Goal: Communication & Community: Share content

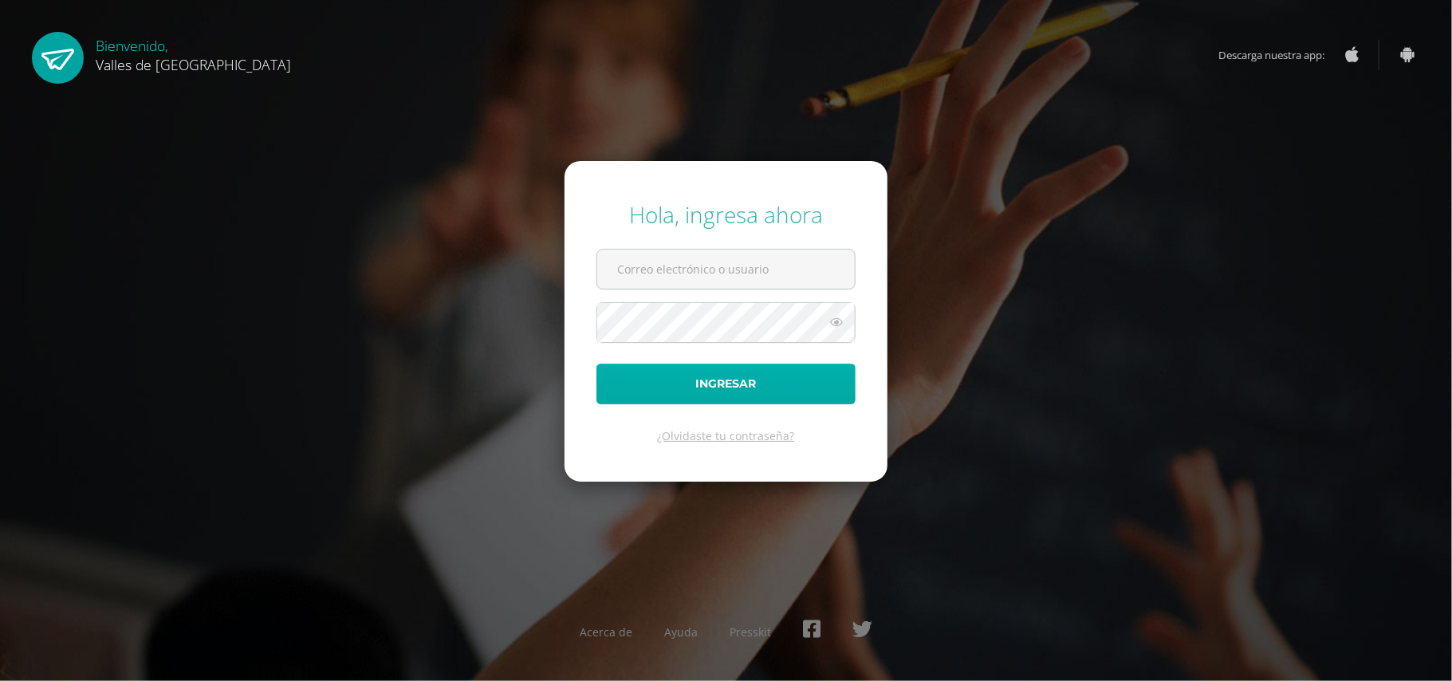
type input "[EMAIL_ADDRESS][DOMAIN_NAME]"
click at [743, 387] on button "Ingresar" at bounding box center [725, 383] width 259 height 41
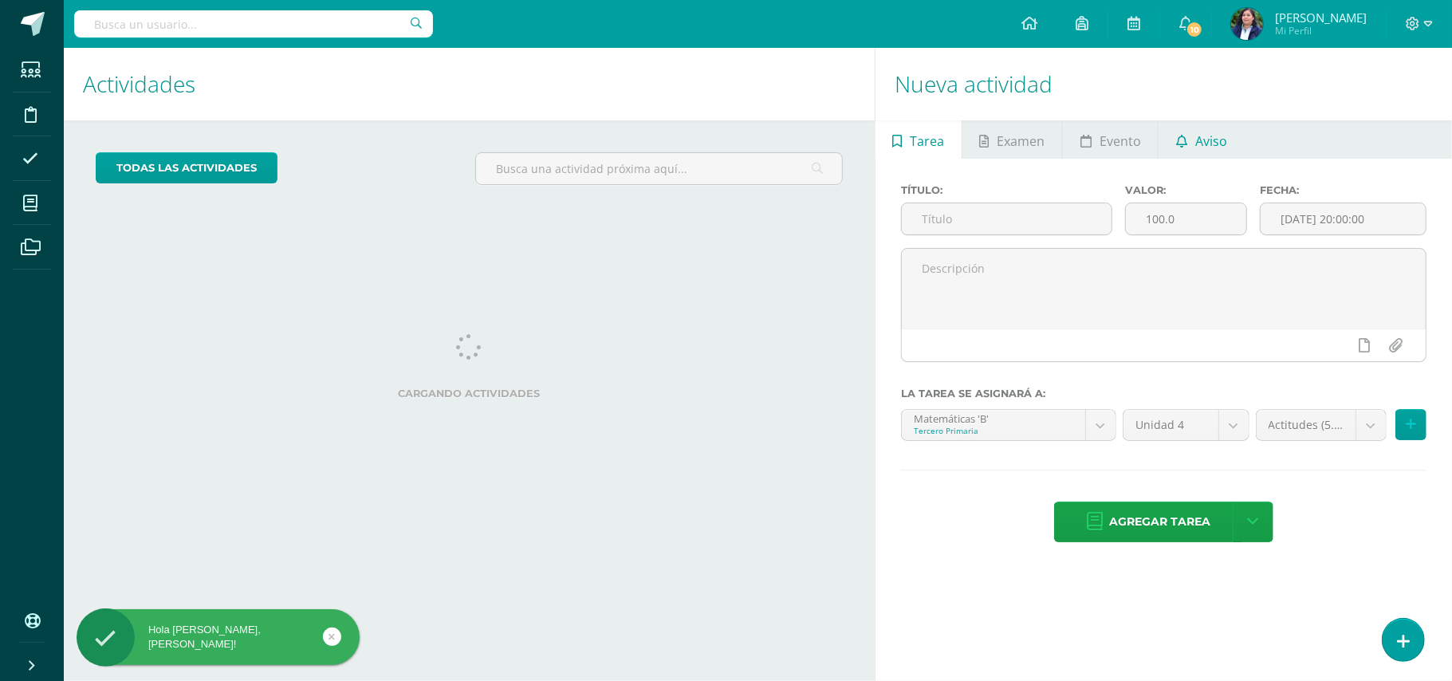
click at [1206, 138] on span "Aviso" at bounding box center [1211, 141] width 32 height 38
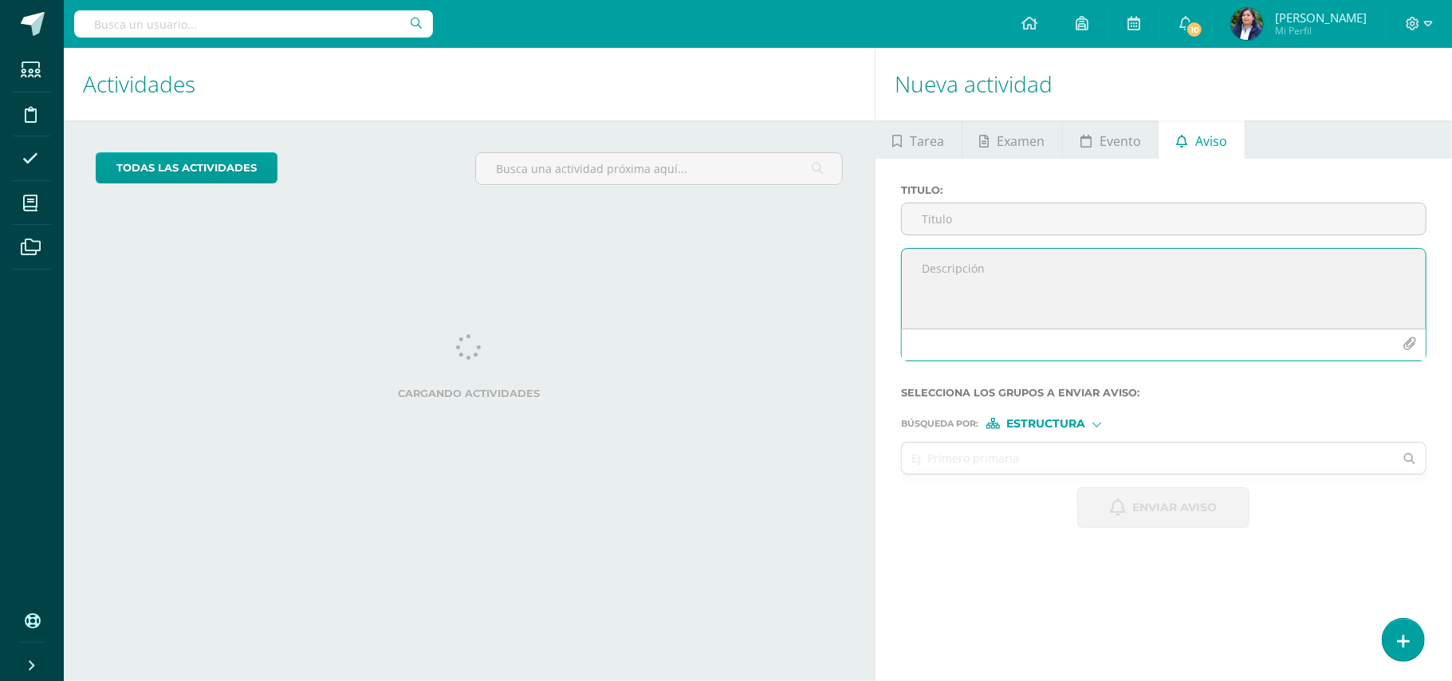
click at [952, 297] on textarea at bounding box center [1164, 289] width 524 height 80
paste textarea "Queridos estudiantes: Les recuerdo que [DATE], [DATE], deben venir con ropa dep…"
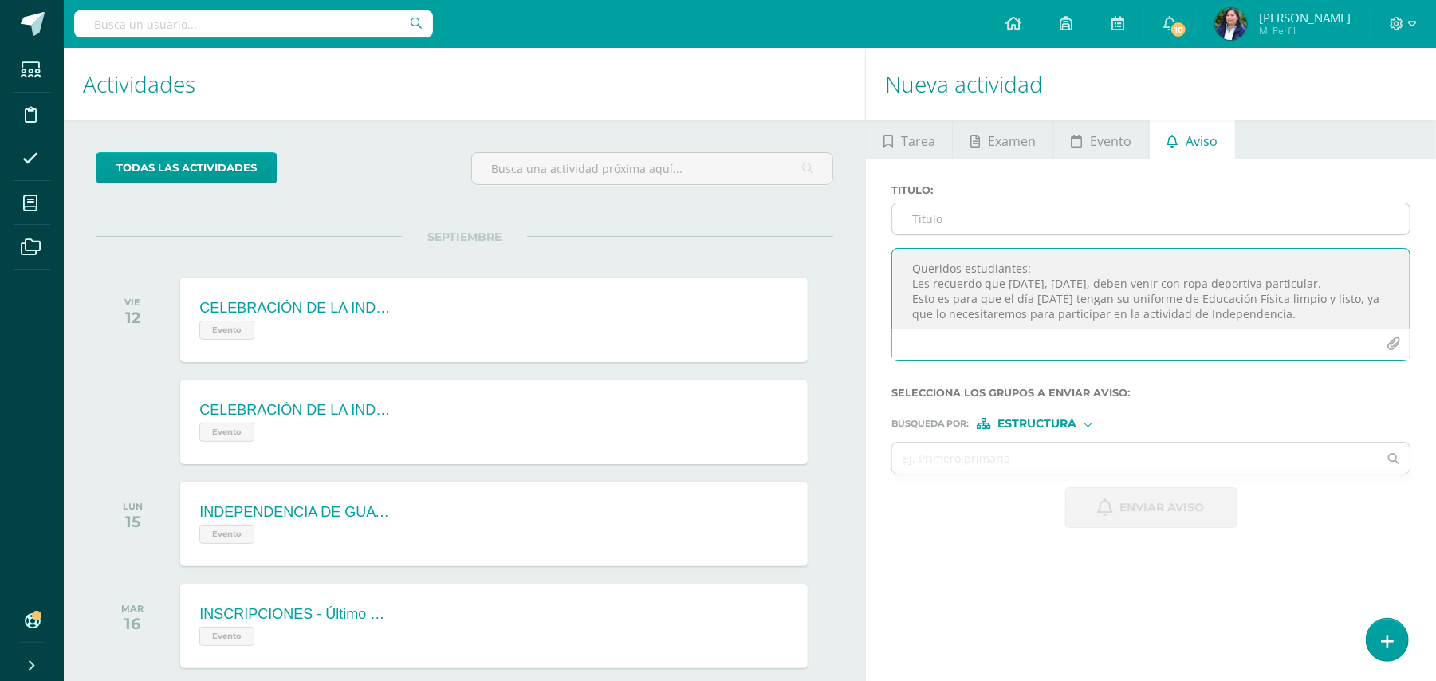
type textarea "Queridos estudiantes: Les recuerdo que [DATE], [DATE], deben venir con ropa dep…"
click at [957, 225] on input "Titulo :" at bounding box center [1150, 218] width 517 height 31
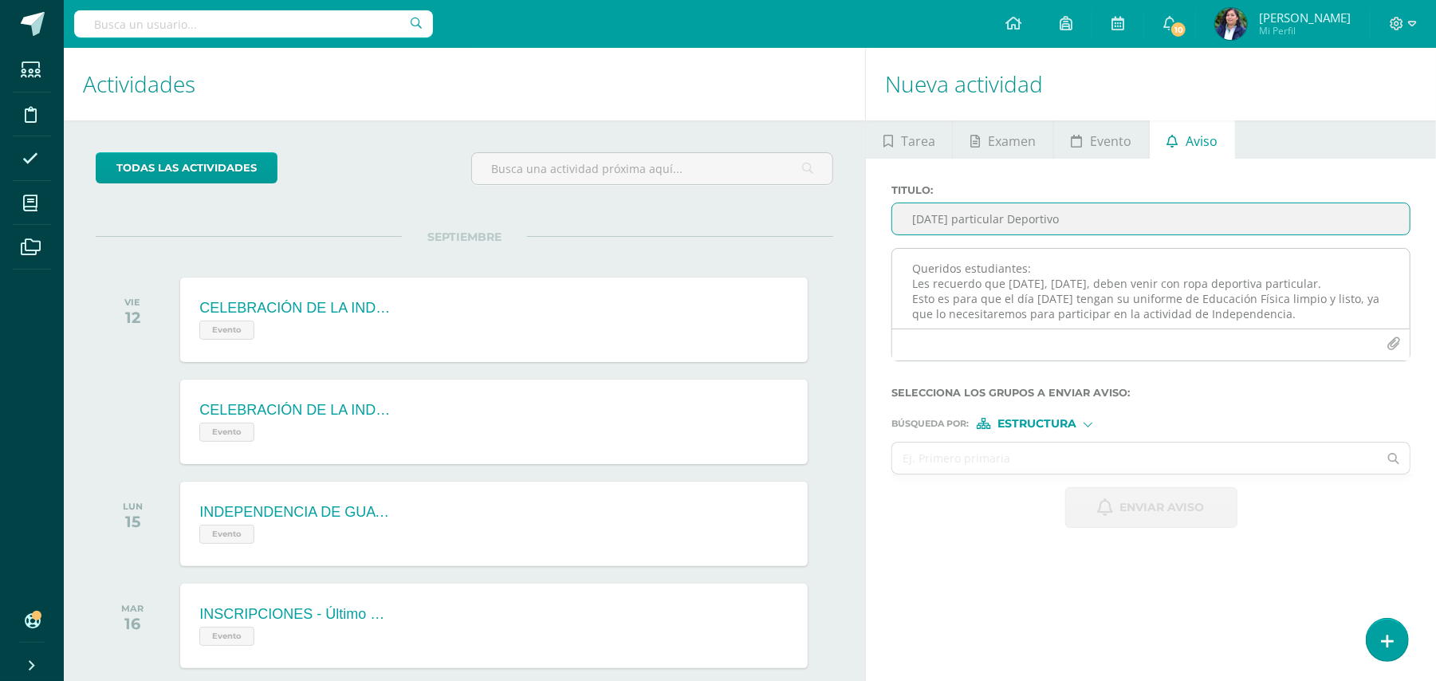
type input "[DATE] particular Deportivo"
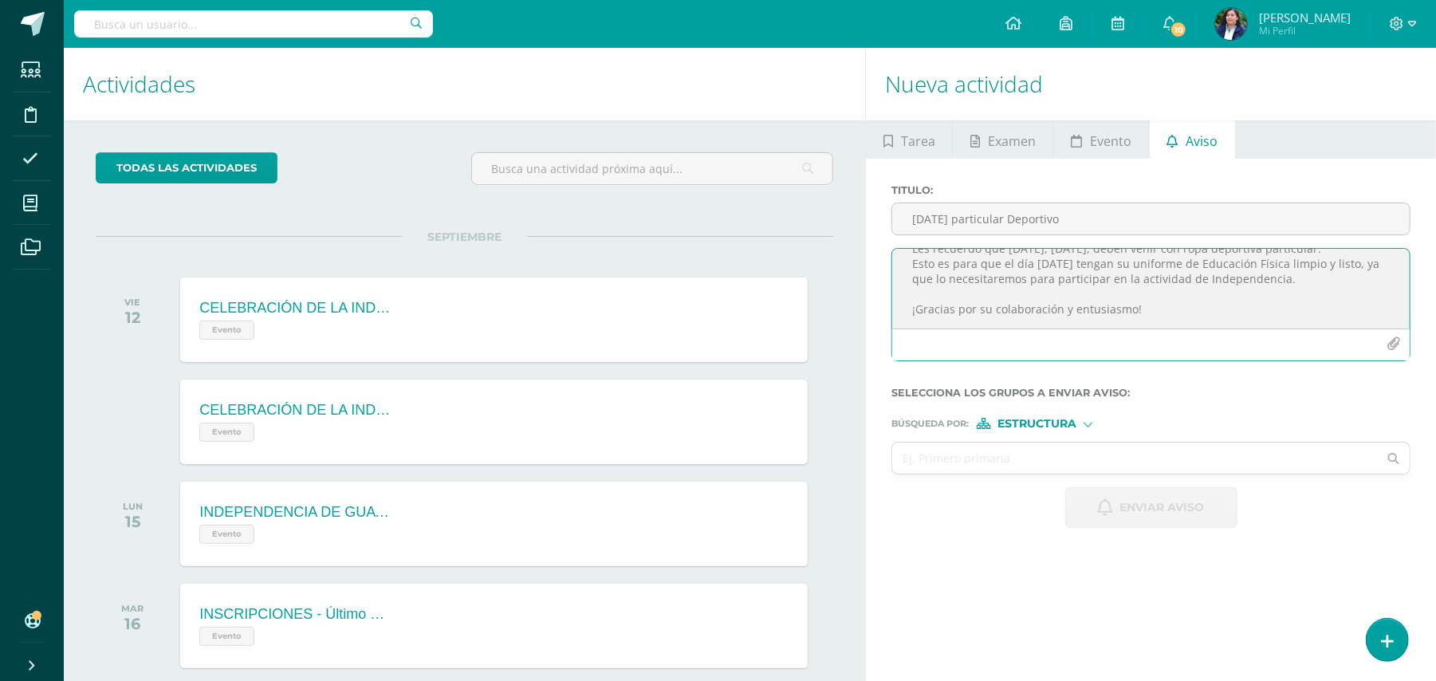
scroll to position [48, 0]
click at [1285, 303] on textarea "Queridos estudiantes: Les recuerdo que [DATE], [DATE], deben venir con ropa dep…" at bounding box center [1150, 289] width 517 height 80
click at [1377, 297] on textarea "Queridos estudiantes: Les recuerdo que [DATE], [DATE], deben venir con ropa dep…" at bounding box center [1150, 289] width 517 height 80
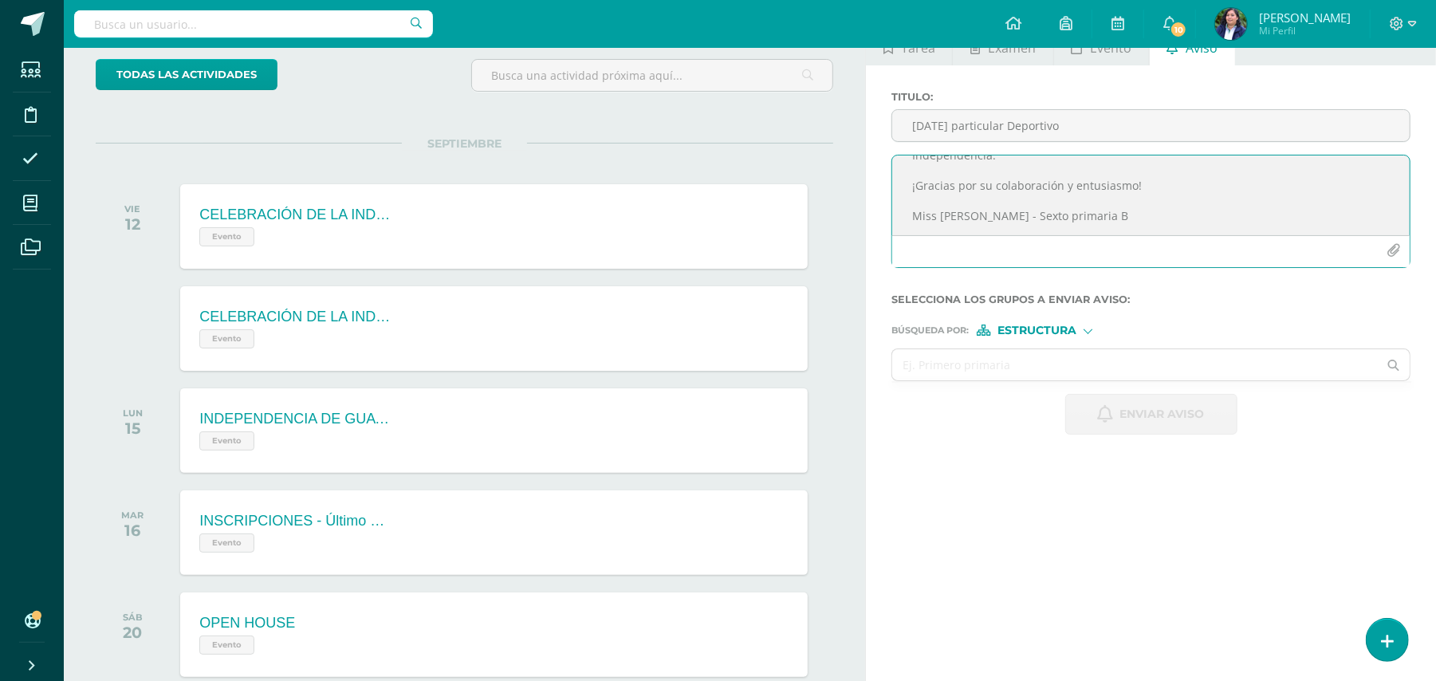
scroll to position [106, 0]
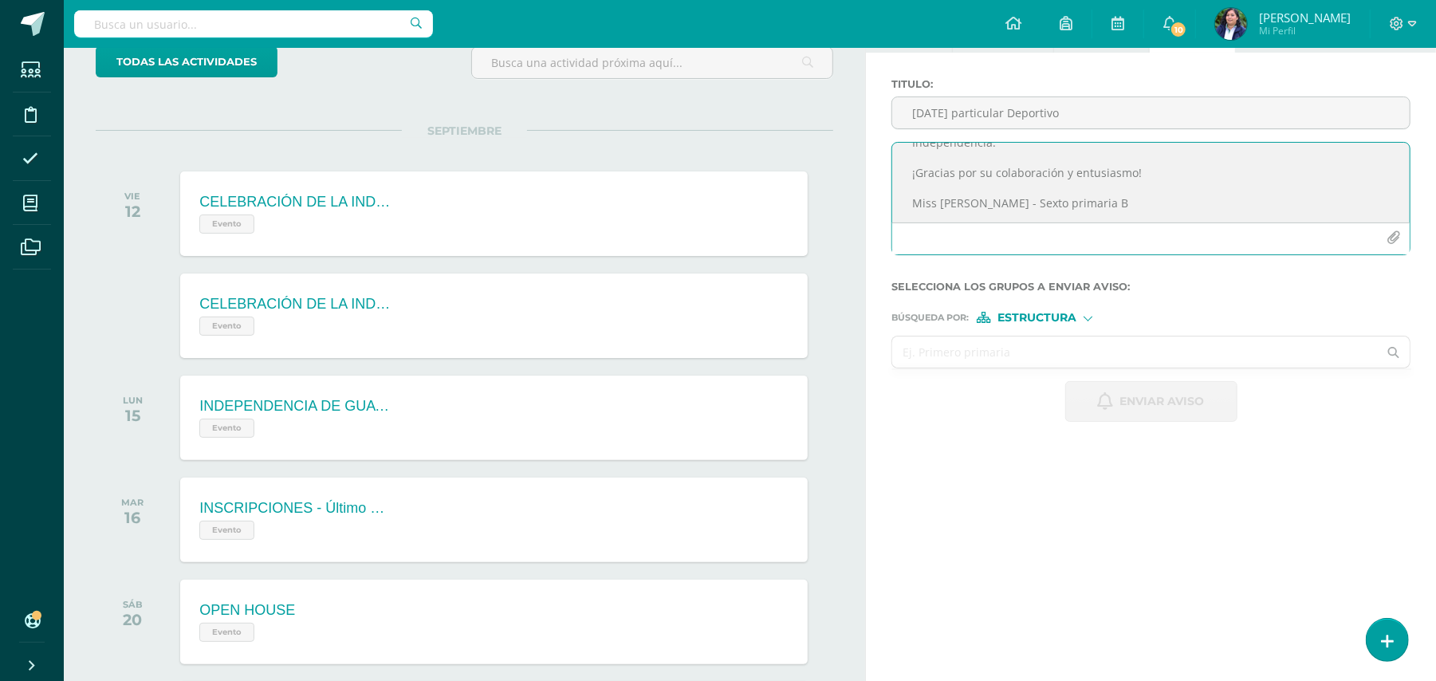
type textarea "Queridos estudiantes: Les recuerdo que [DATE], [DATE], deben venir con ropa dep…"
click at [1023, 354] on input "text" at bounding box center [1134, 351] width 485 height 31
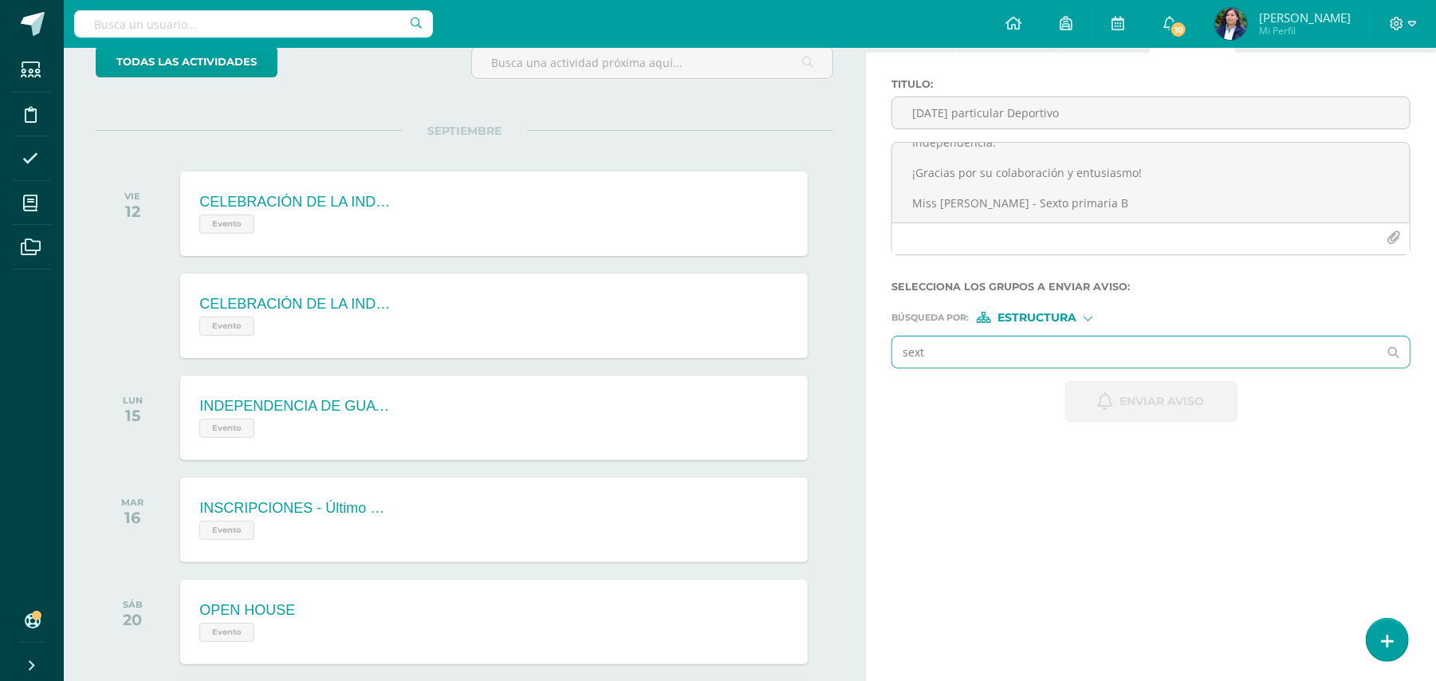
type input "sexto"
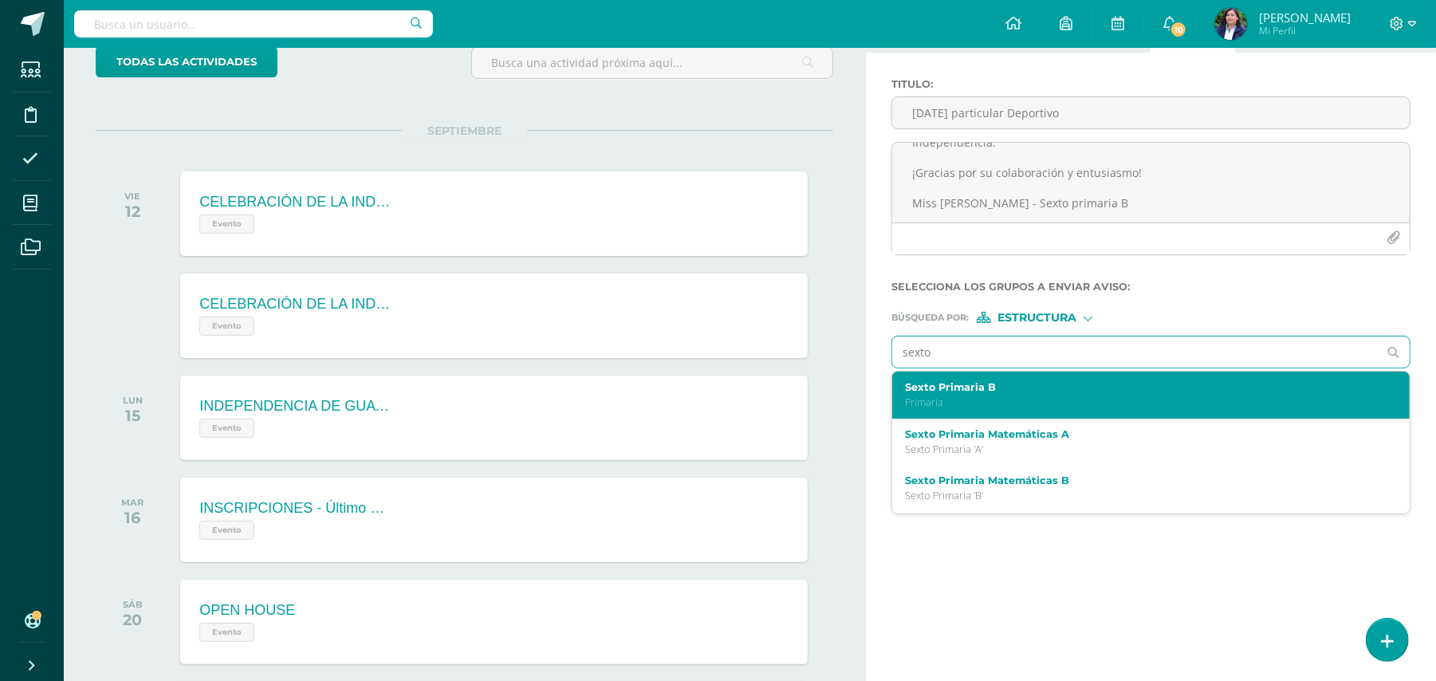
click at [1008, 399] on p "Primaria" at bounding box center [1140, 402] width 470 height 14
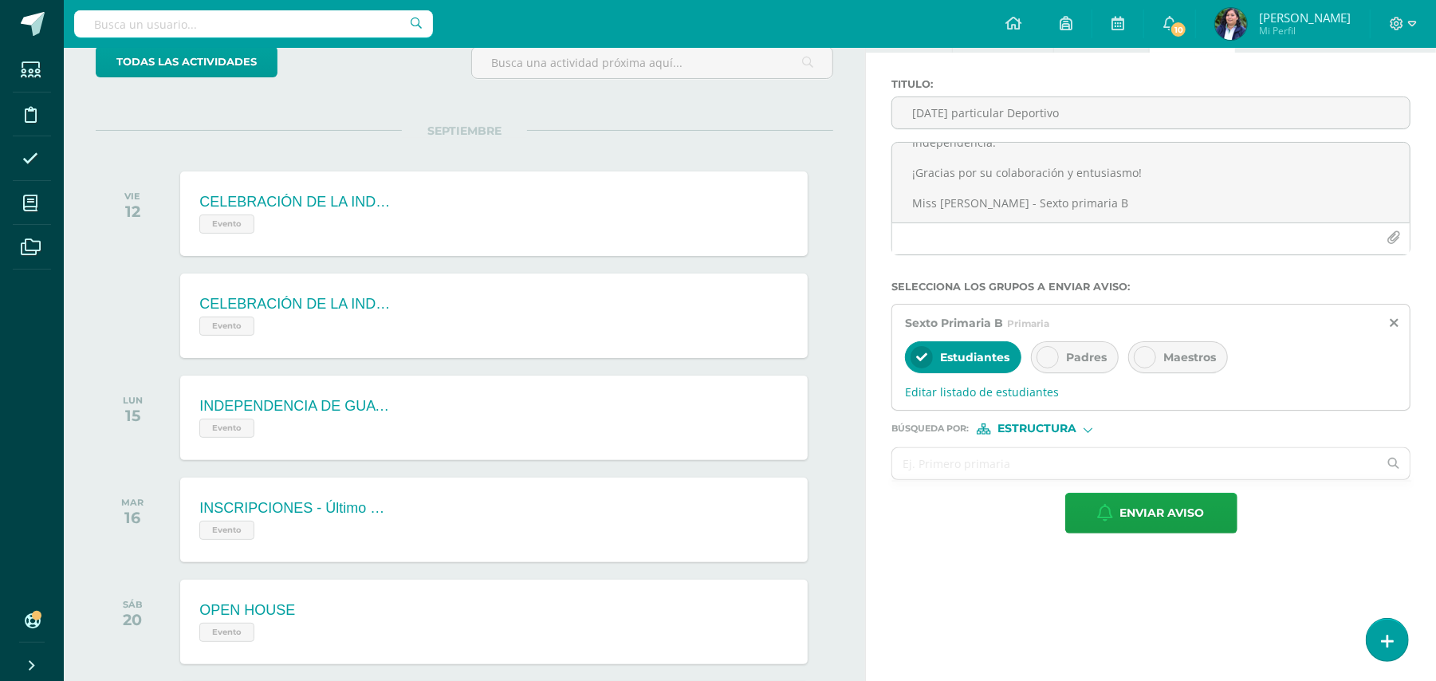
click at [1070, 356] on span "Padres" at bounding box center [1086, 357] width 41 height 14
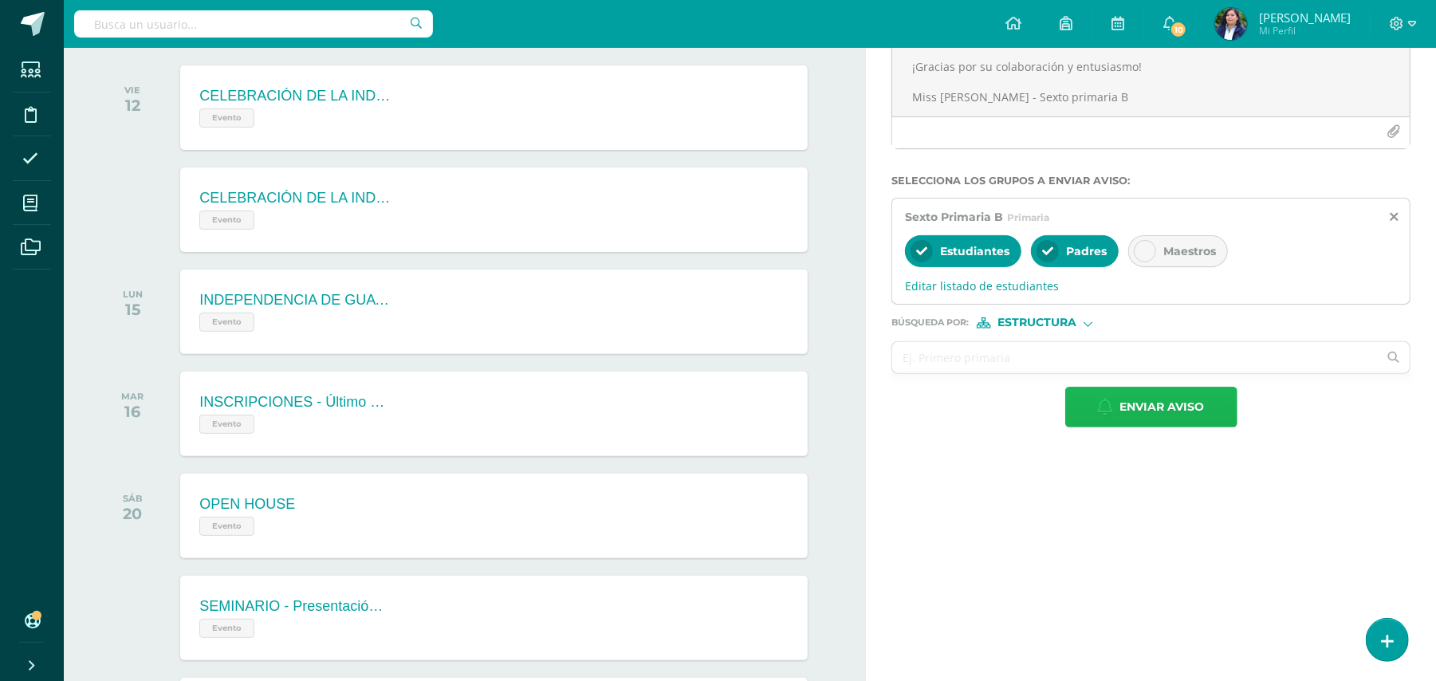
click at [1181, 414] on span "Enviar aviso" at bounding box center [1162, 406] width 84 height 39
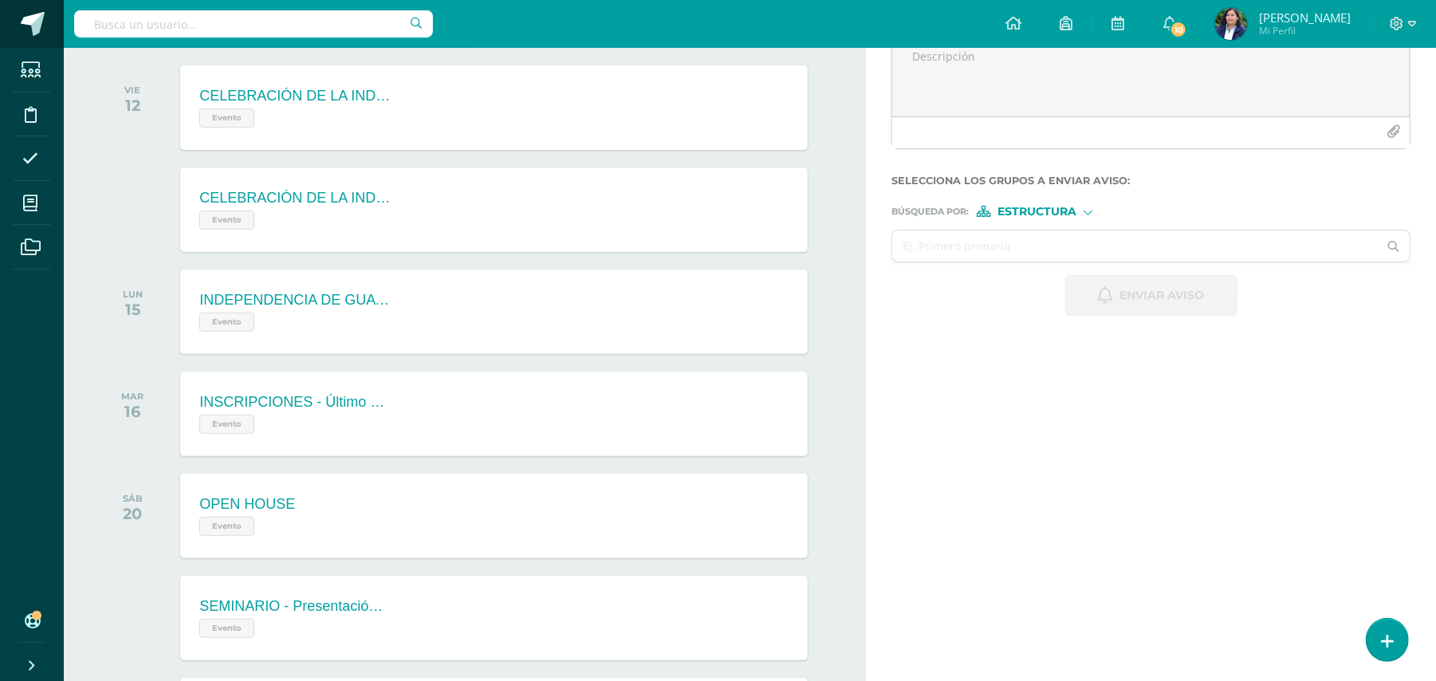
scroll to position [0, 0]
click at [1235, 18] on img at bounding box center [1231, 24] width 32 height 32
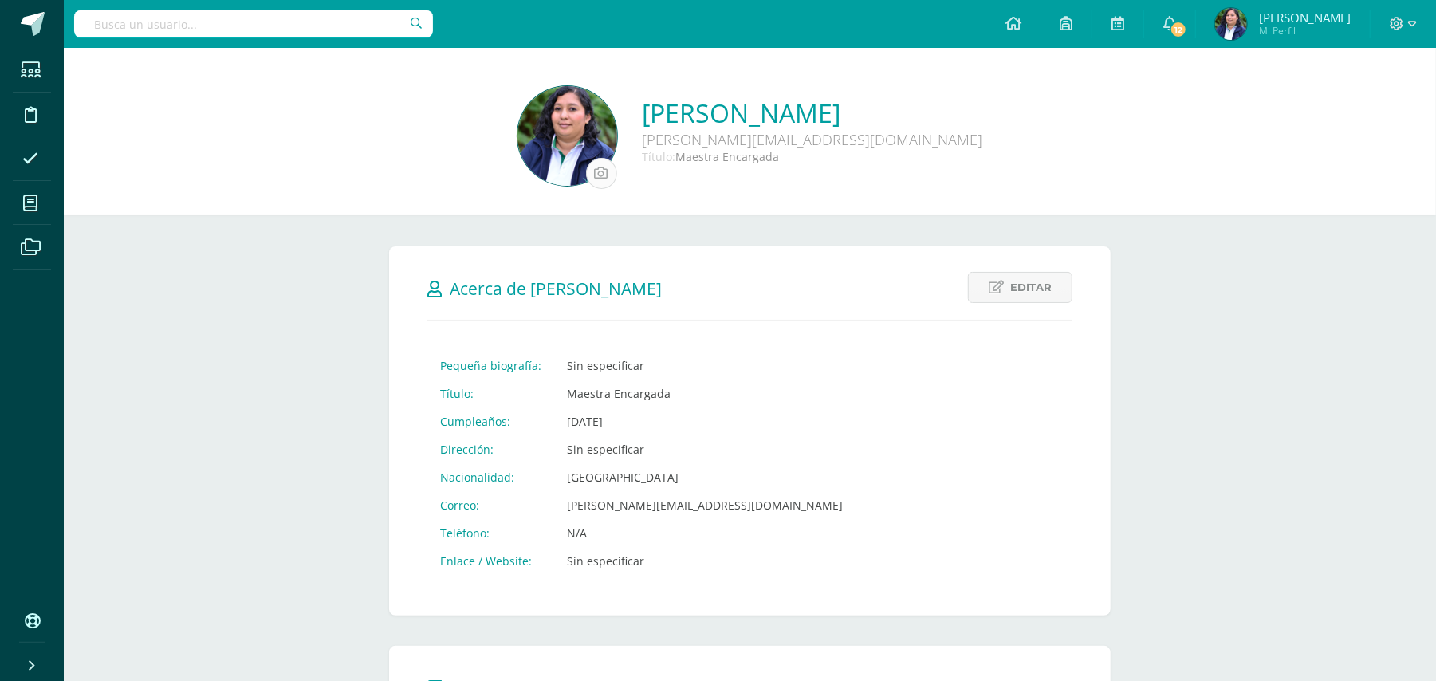
click at [611, 173] on input "file" at bounding box center [601, 173] width 29 height 29
